Goal: Task Accomplishment & Management: Manage account settings

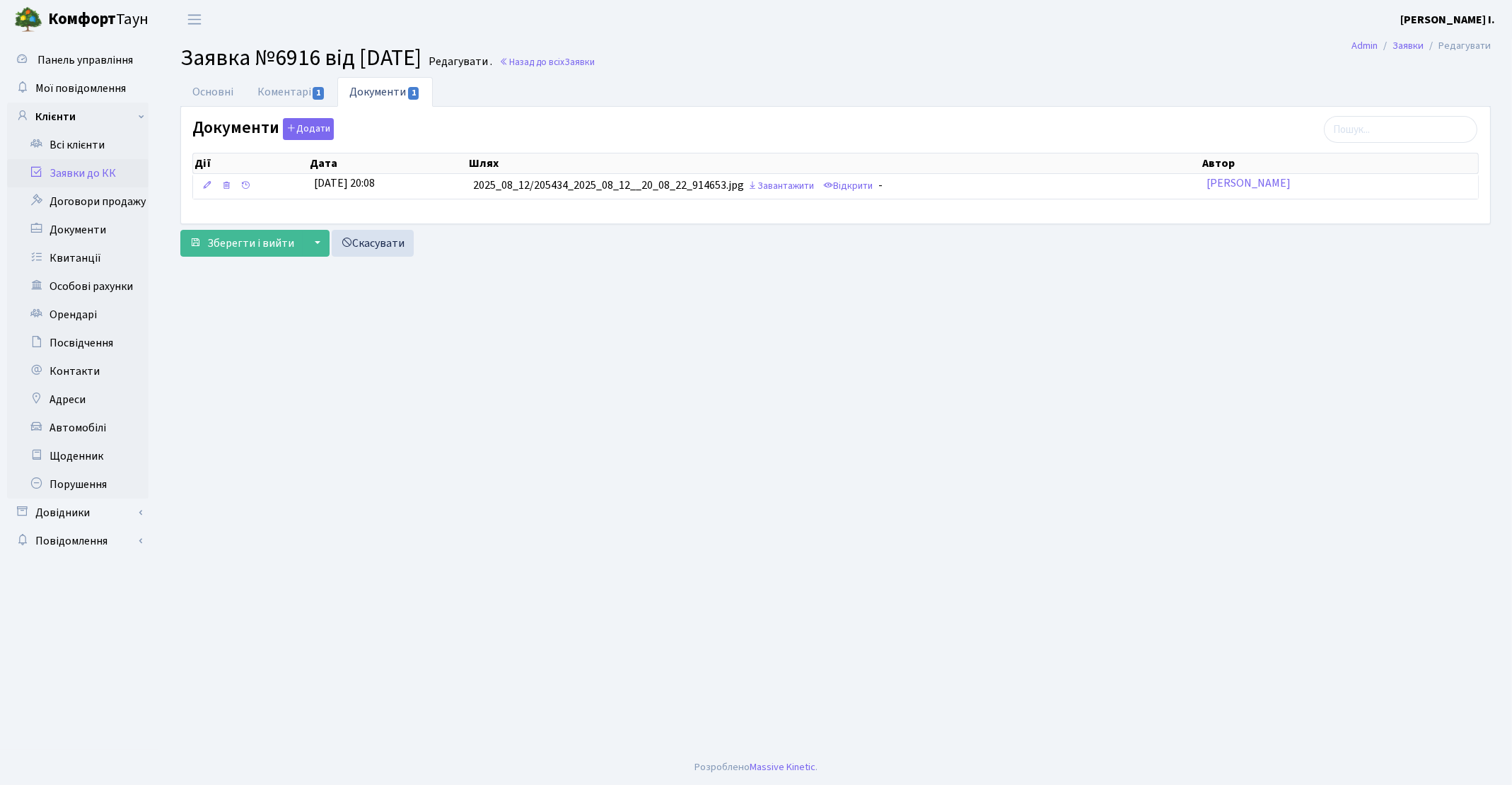
click at [93, 172] on link "Заявки до КК" at bounding box center [78, 173] width 142 height 29
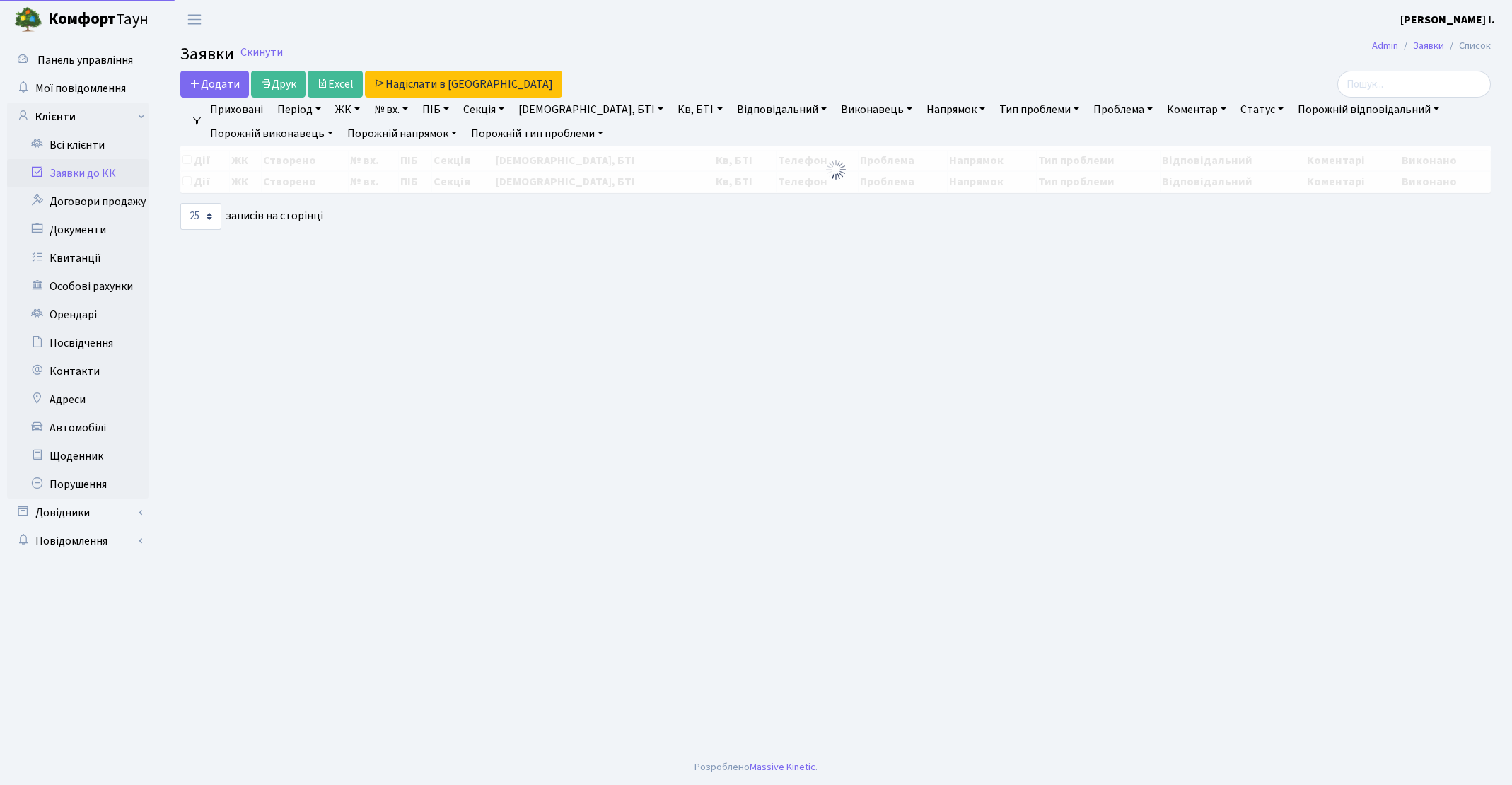
select select "25"
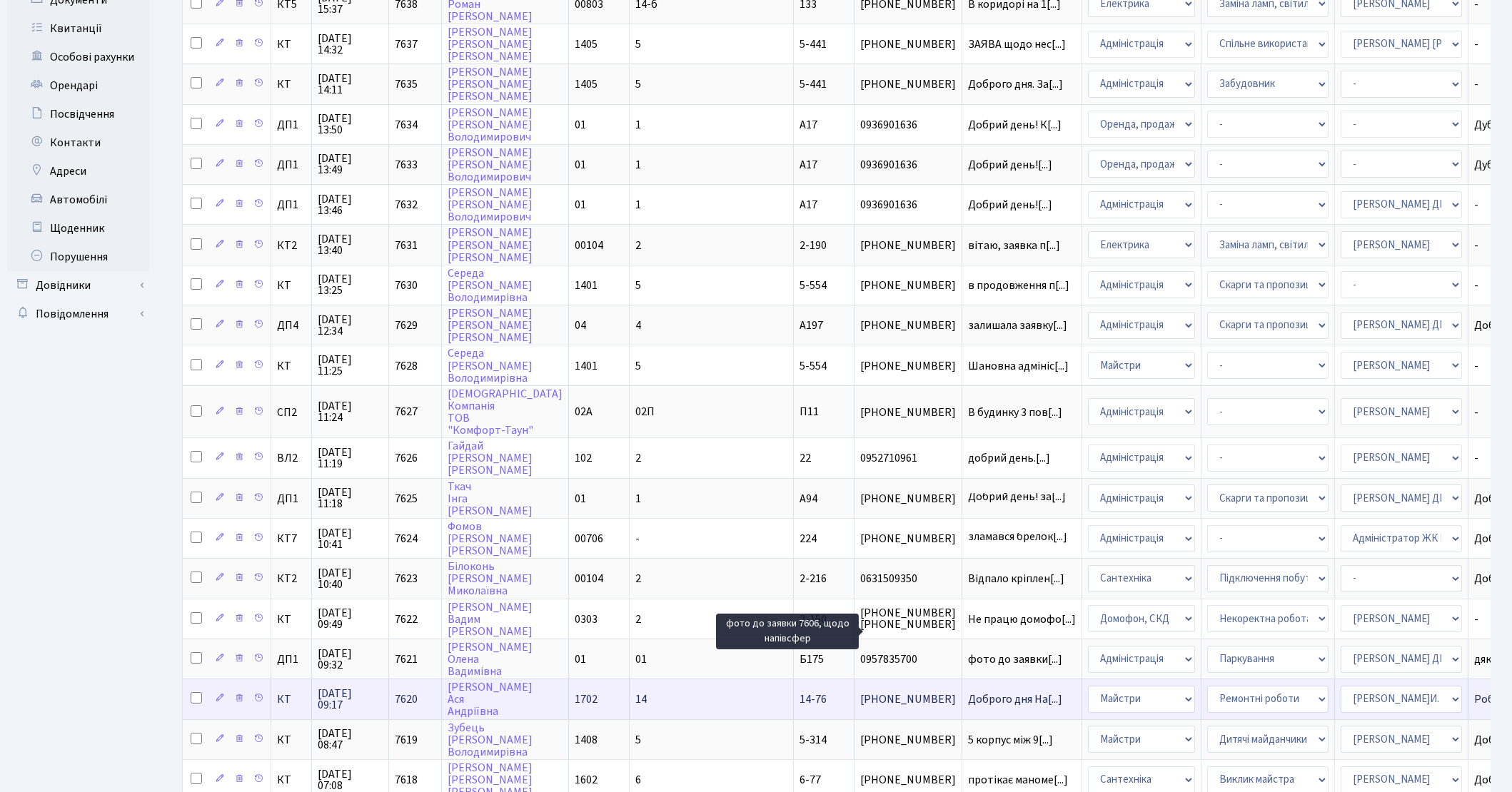
scroll to position [284, 0]
